Goal: Transaction & Acquisition: Purchase product/service

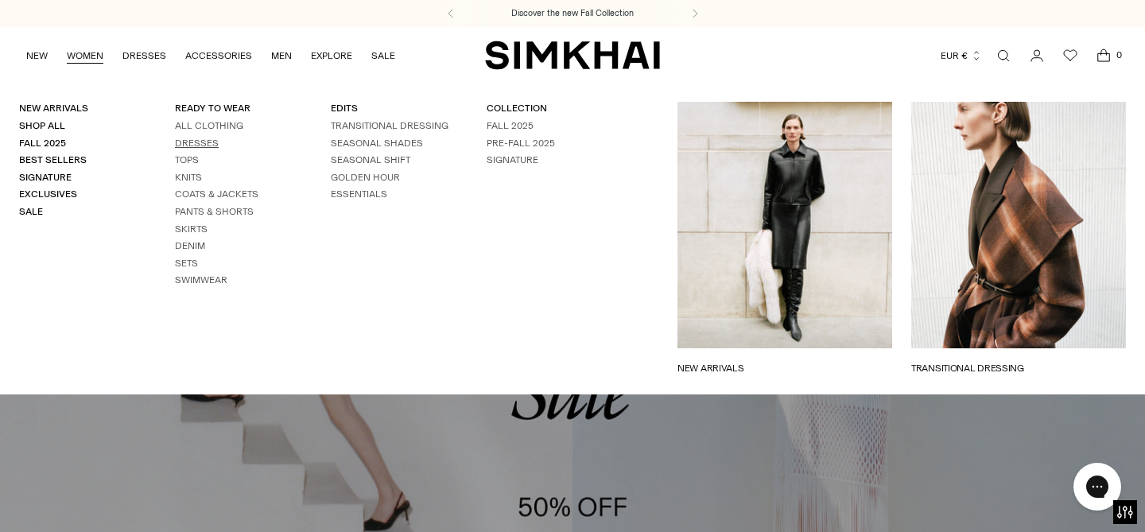
click at [189, 140] on link "Dresses" at bounding box center [197, 143] width 44 height 11
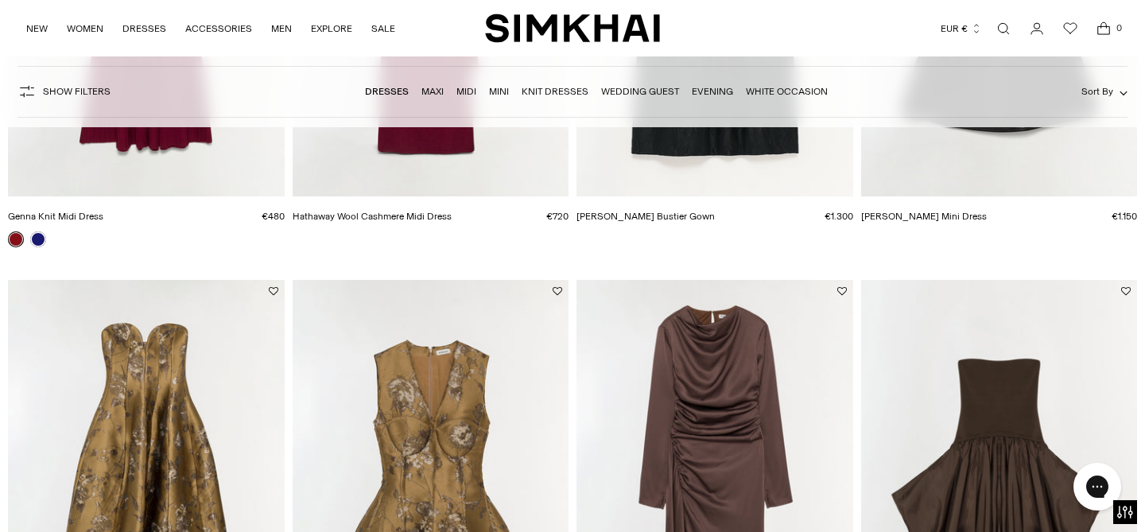
scroll to position [2539, 0]
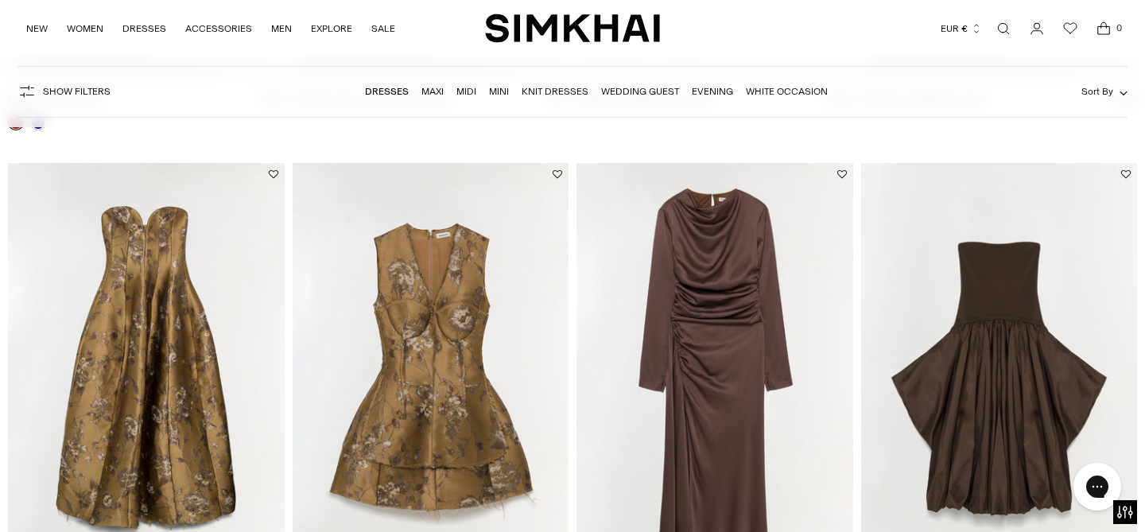
click at [432, 89] on link "Maxi" at bounding box center [432, 91] width 22 height 11
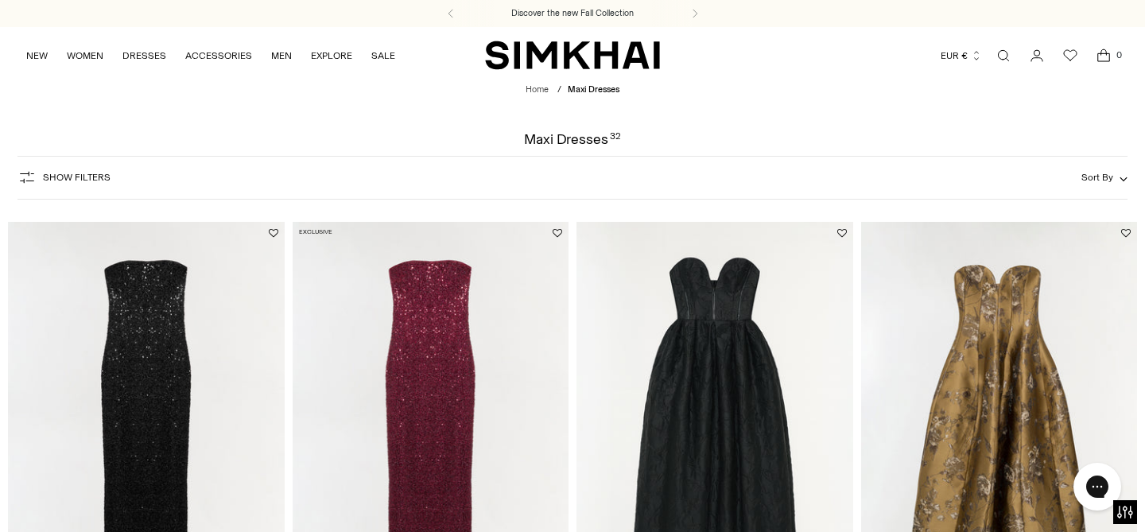
click at [432, 85] on div "Home / Maxi Dresses" at bounding box center [572, 90] width 1145 height 14
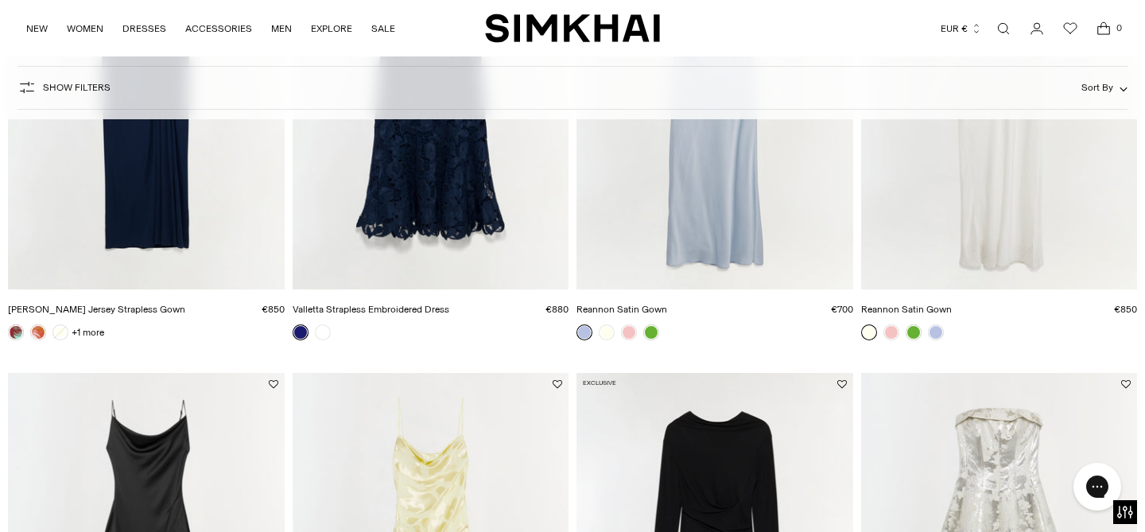
scroll to position [777, 0]
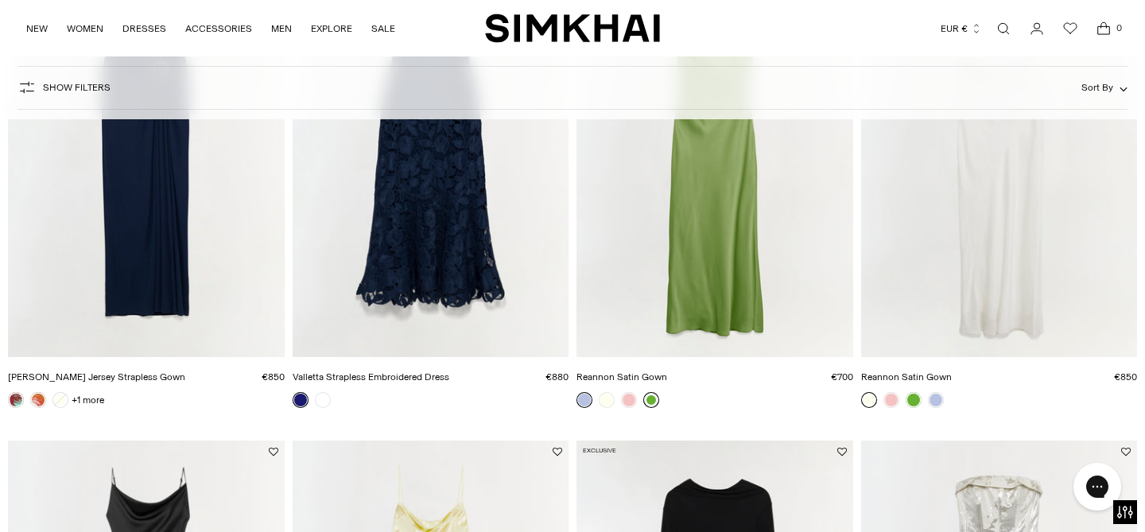
click at [653, 401] on link at bounding box center [651, 400] width 16 height 16
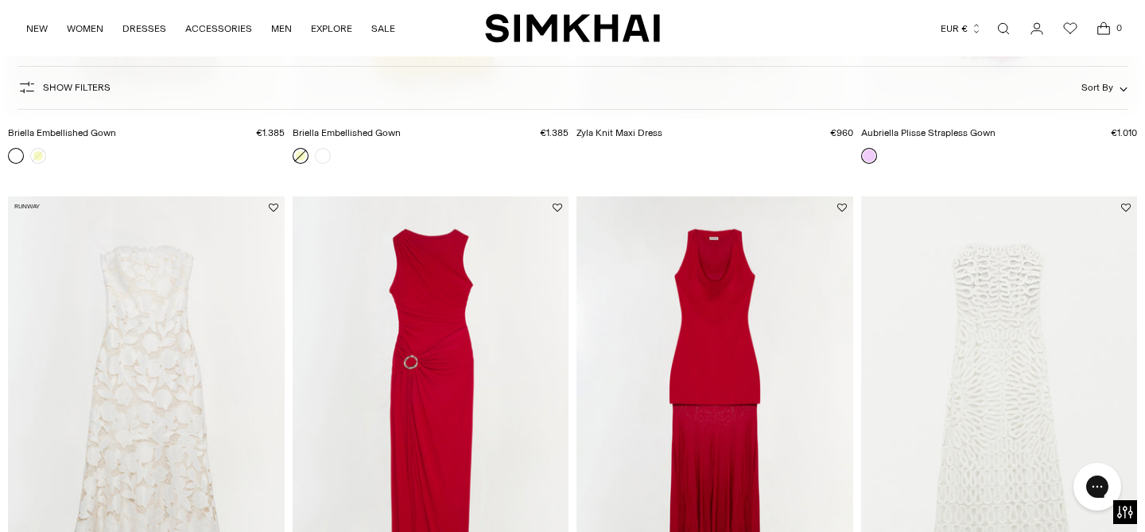
scroll to position [2136, 0]
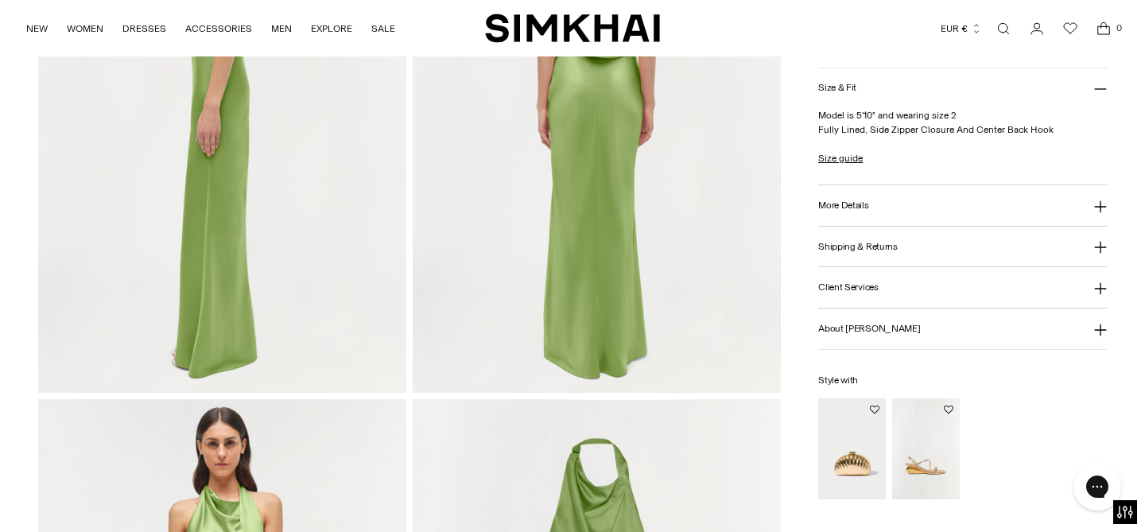
scroll to position [837, 0]
